Goal: Task Accomplishment & Management: Use online tool/utility

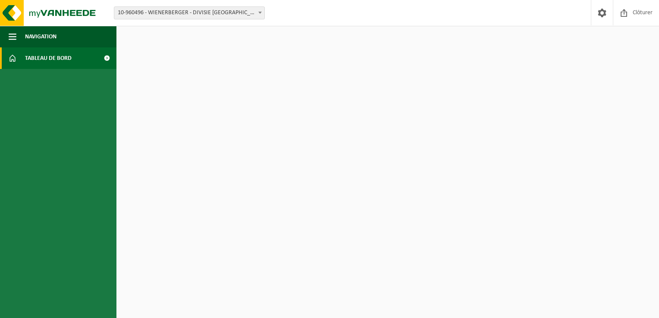
click at [44, 57] on span "Tableau de bord" at bounding box center [48, 58] width 47 height 22
click at [18, 10] on img at bounding box center [52, 13] width 104 height 26
click at [603, 13] on span at bounding box center [602, 12] width 13 height 25
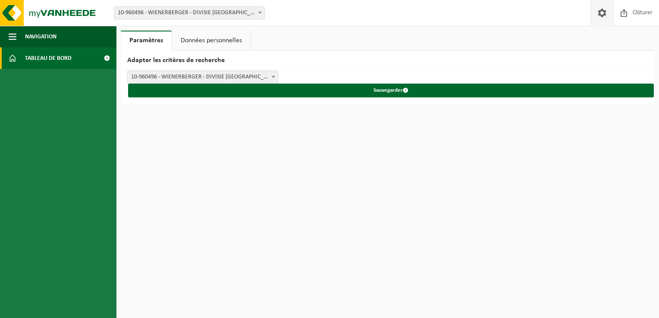
click at [64, 60] on span "Tableau de bord" at bounding box center [48, 58] width 47 height 22
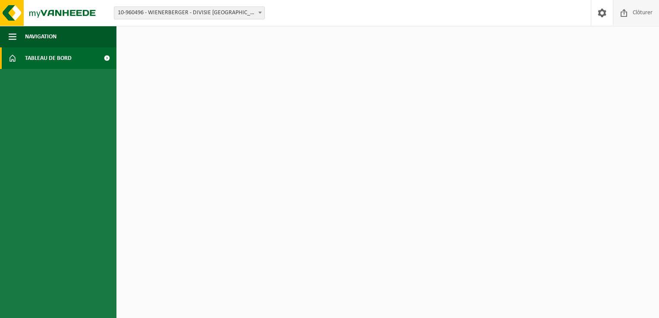
click at [647, 12] on span "Clôturer" at bounding box center [643, 12] width 24 height 25
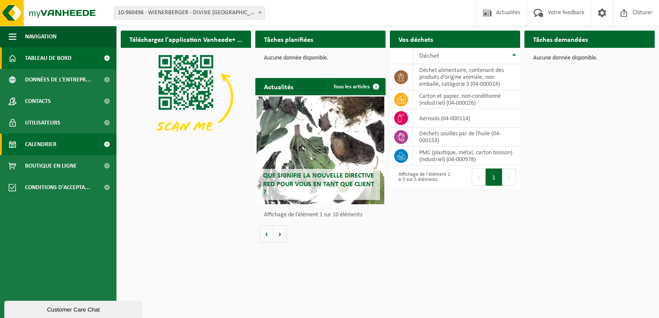
click at [41, 151] on span "Calendrier" at bounding box center [40, 145] width 31 height 22
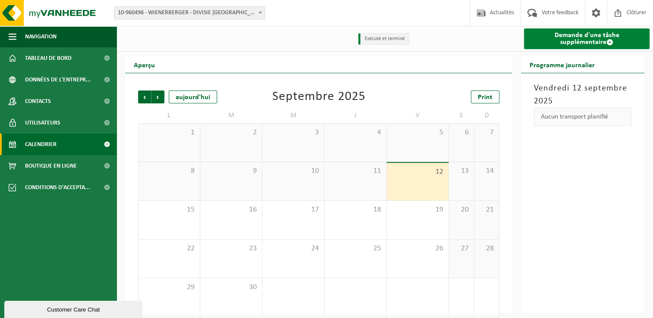
click at [590, 37] on link "Demande d'une tâche supplémentaire" at bounding box center [587, 38] width 126 height 21
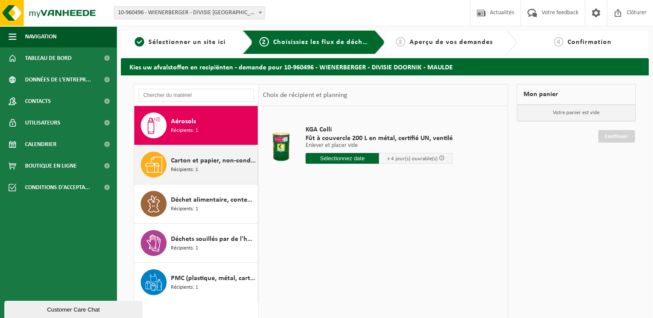
click at [192, 171] on span "Récipients: 1" at bounding box center [184, 170] width 27 height 8
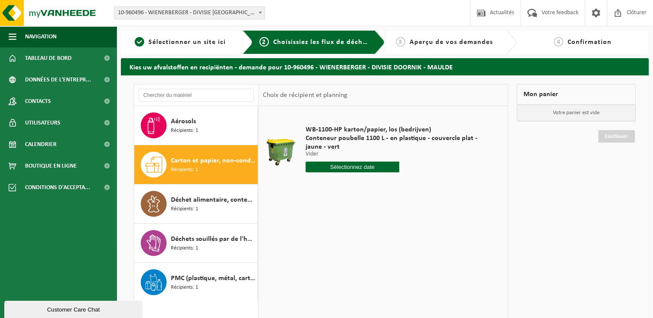
click at [363, 168] on input "text" at bounding box center [352, 167] width 94 height 11
click at [348, 243] on div "17" at bounding box center [343, 244] width 15 height 14
type input "à partir de 2025-09-17"
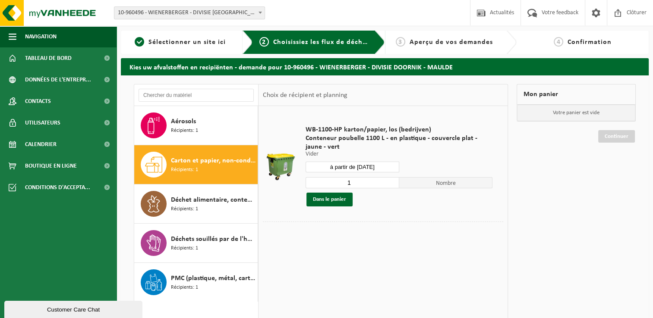
click at [373, 189] on div "1 Nombre Dans le panier" at bounding box center [398, 192] width 187 height 30
click at [373, 185] on input "1" at bounding box center [352, 182] width 94 height 11
type input "2"
click at [392, 180] on input "2" at bounding box center [352, 182] width 94 height 11
click at [326, 199] on button "Dans le panier" at bounding box center [329, 200] width 46 height 14
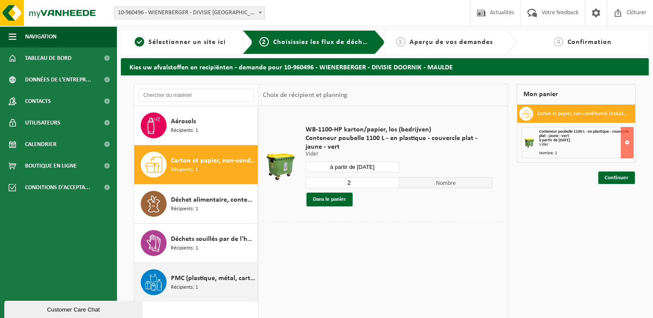
click at [212, 282] on span "PMC (plastique, métal, carton boisson) (industriel)" at bounding box center [213, 278] width 85 height 10
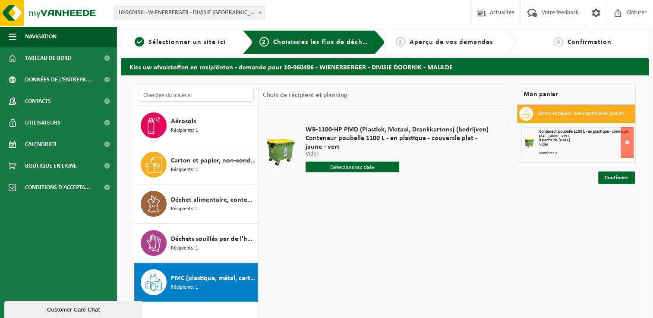
click at [327, 172] on div "WB-1100-HP PMD (Plastiek, Metaal, Drankkartons) (bedrijven) Conteneur poubelle …" at bounding box center [398, 151] width 195 height 69
click at [333, 168] on input "text" at bounding box center [352, 167] width 94 height 11
click at [347, 241] on div "17" at bounding box center [343, 244] width 15 height 14
type input "à partir de 2025-09-17"
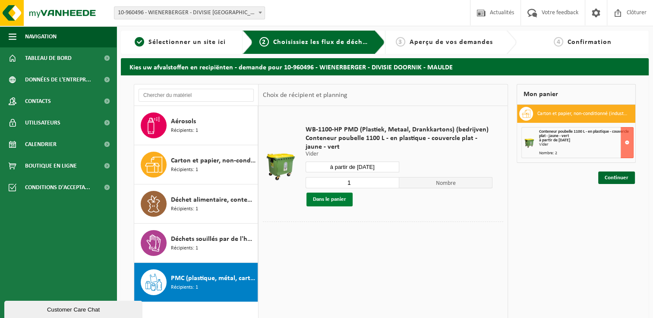
click at [334, 199] on button "Dans le panier" at bounding box center [329, 200] width 46 height 14
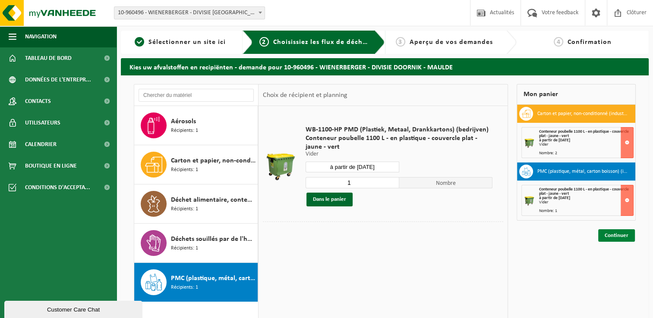
click at [606, 241] on link "Continuer" at bounding box center [616, 235] width 37 height 13
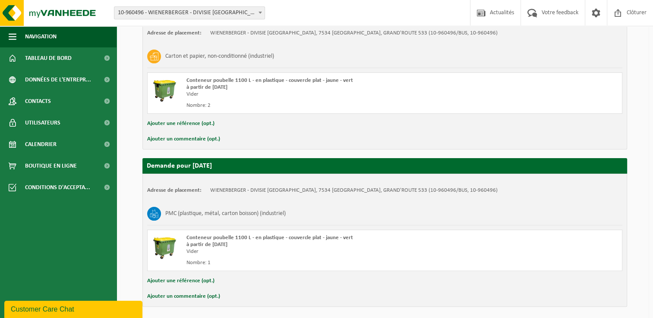
scroll to position [208, 0]
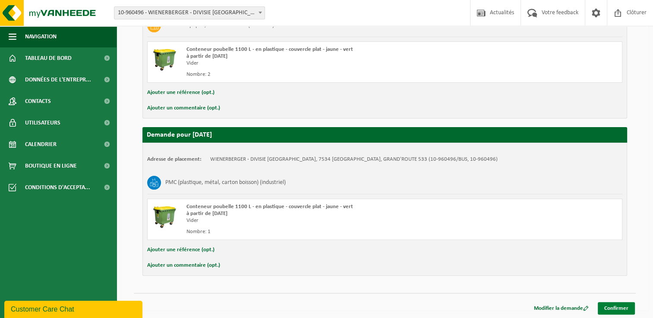
click at [618, 307] on link "Confirmer" at bounding box center [615, 308] width 37 height 13
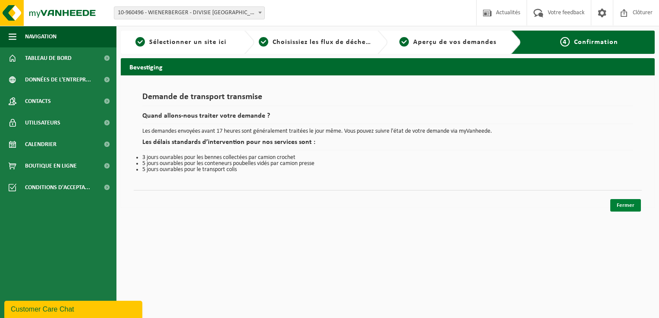
click at [618, 206] on link "Fermer" at bounding box center [625, 205] width 31 height 13
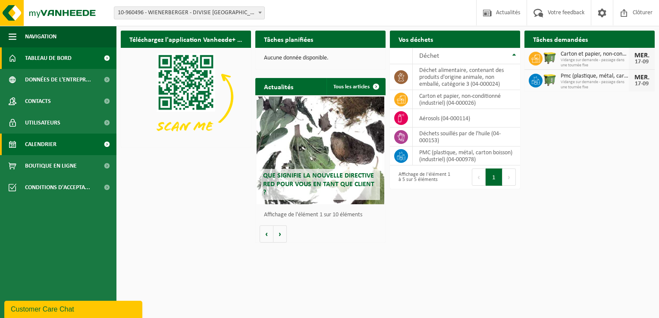
click at [40, 138] on span "Calendrier" at bounding box center [40, 145] width 31 height 22
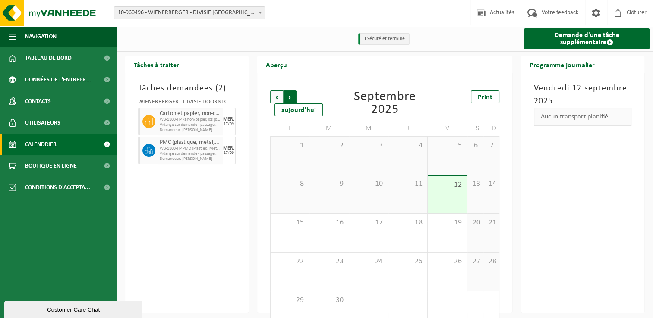
click at [277, 97] on span "Précédent" at bounding box center [276, 97] width 13 height 13
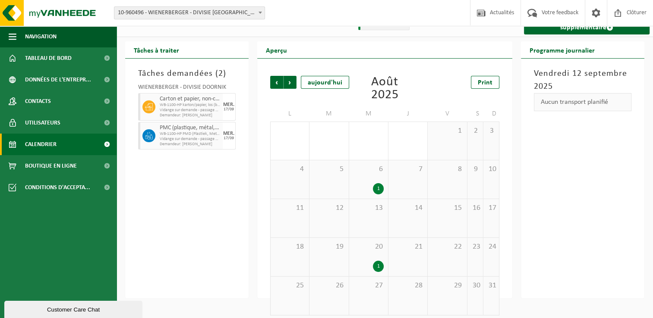
scroll to position [21, 0]
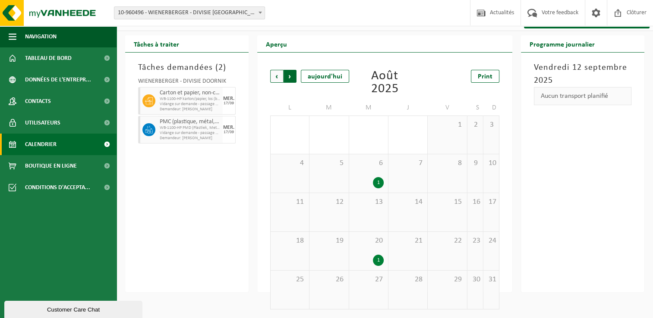
click at [279, 79] on span "Précédent" at bounding box center [276, 76] width 13 height 13
click at [381, 179] on div "2" at bounding box center [378, 182] width 11 height 11
